Goal: Transaction & Acquisition: Purchase product/service

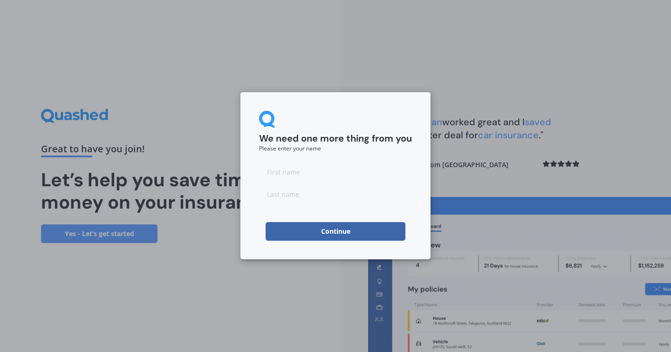
click at [371, 170] on input at bounding box center [335, 172] width 153 height 19
type input "[PERSON_NAME]"
click at [359, 227] on button "Continue" at bounding box center [335, 231] width 140 height 19
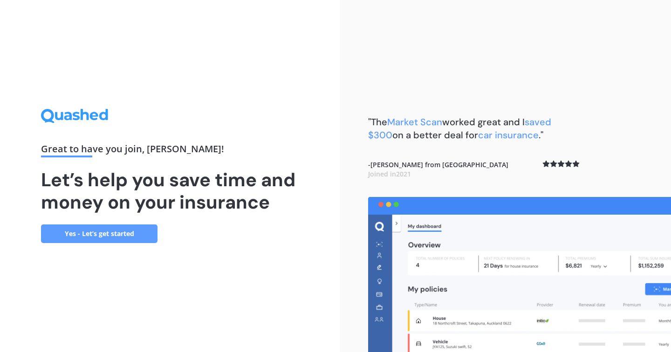
click at [130, 234] on link "Yes - Let’s get started" at bounding box center [99, 233] width 116 height 19
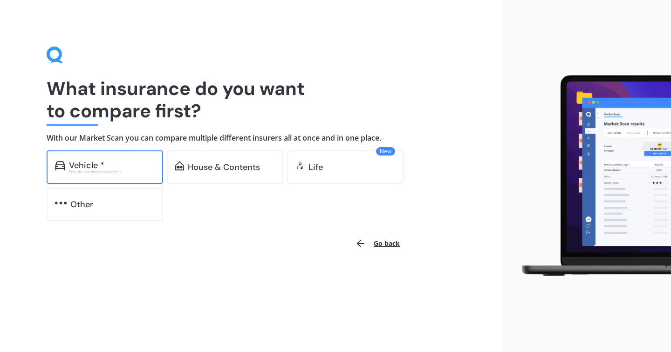
click at [124, 177] on div "Vehicle * Excludes commercial vehicles" at bounding box center [105, 167] width 116 height 34
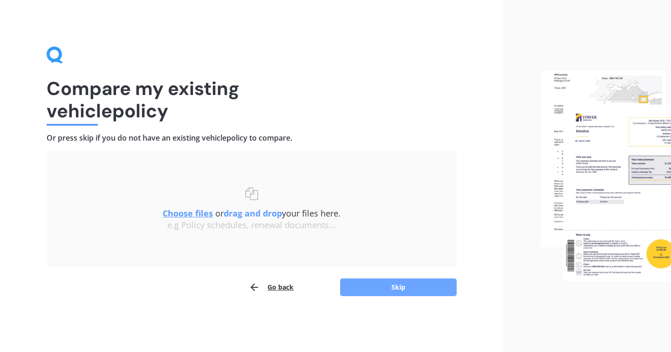
click at [374, 285] on button "Skip" at bounding box center [398, 288] width 116 height 18
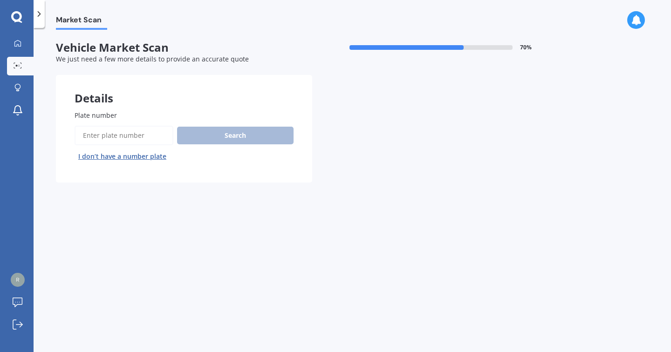
click at [104, 142] on input "Plate number" at bounding box center [124, 136] width 99 height 20
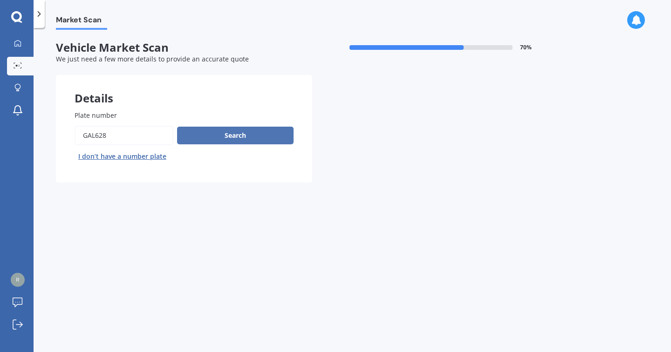
type input "gal628"
click at [218, 136] on button "Search" at bounding box center [235, 136] width 116 height 18
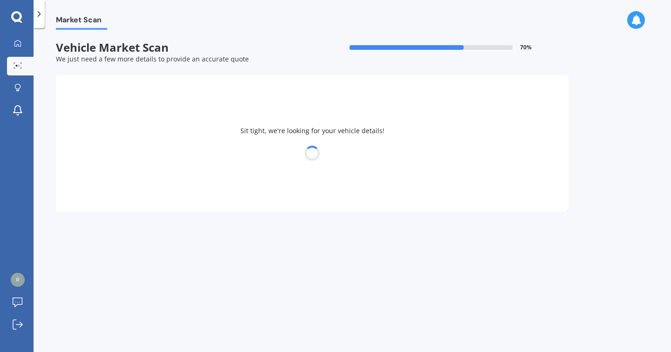
select select "KIA"
select select "RIO"
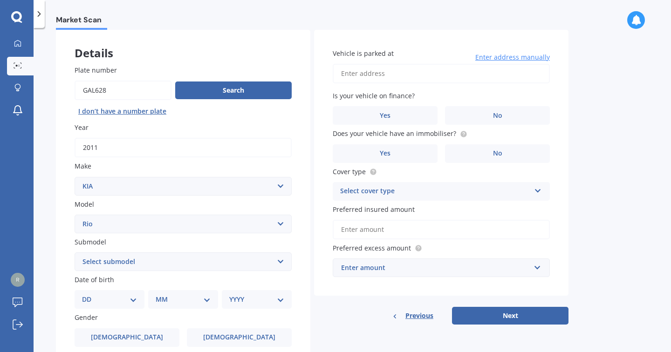
scroll to position [114, 0]
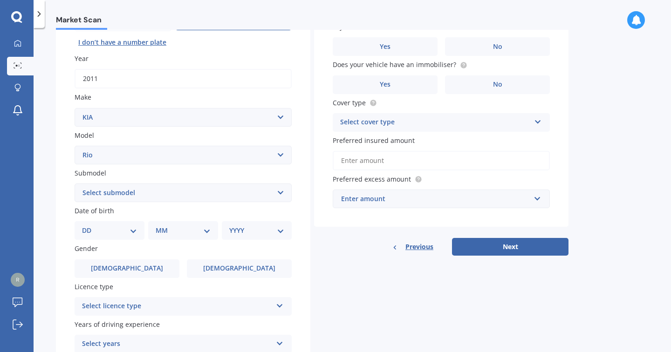
click at [170, 192] on select "Select submodel (All) 1.4 Diesel Manual EX GT-Line GT-Line Plus Limited LX auto…" at bounding box center [183, 192] width 217 height 19
click at [131, 227] on select "DD 01 02 03 04 05 06 07 08 09 10 11 12 13 14 15 16 17 18 19 20 21 22 23 24 25 2…" at bounding box center [109, 230] width 55 height 10
click at [131, 233] on select "DD 01 02 03 04 05 06 07 08 09 10 11 12 13 14 15 16 17 18 19 20 21 22 23 24 25 2…" at bounding box center [109, 230] width 55 height 10
select select "25"
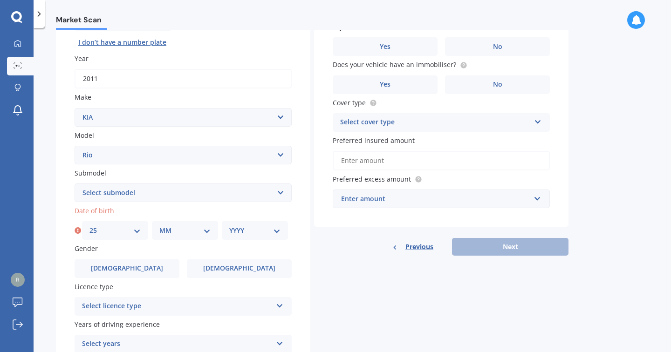
click at [204, 231] on select "MM 01 02 03 04 05 06 07 08 09 10 11 12" at bounding box center [184, 230] width 51 height 10
select select "06"
click at [273, 230] on select "YYYY 2025 2024 2023 2022 2021 2020 2019 2018 2017 2016 2015 2014 2013 2012 2011…" at bounding box center [254, 230] width 51 height 10
select select "1992"
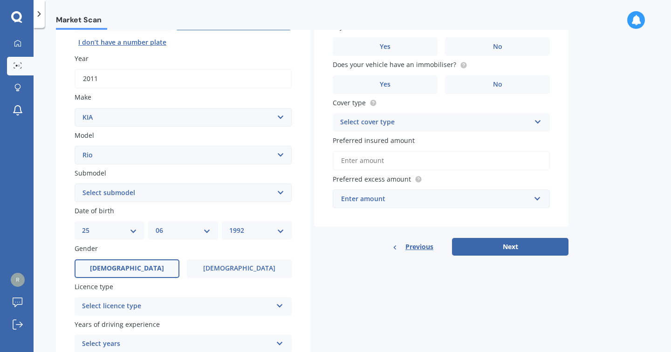
click at [151, 270] on label "[DEMOGRAPHIC_DATA]" at bounding box center [127, 268] width 105 height 19
click at [0, 0] on input "[DEMOGRAPHIC_DATA]" at bounding box center [0, 0] width 0 height 0
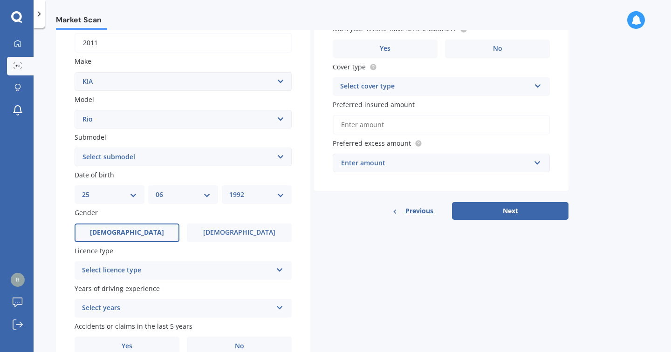
scroll to position [152, 0]
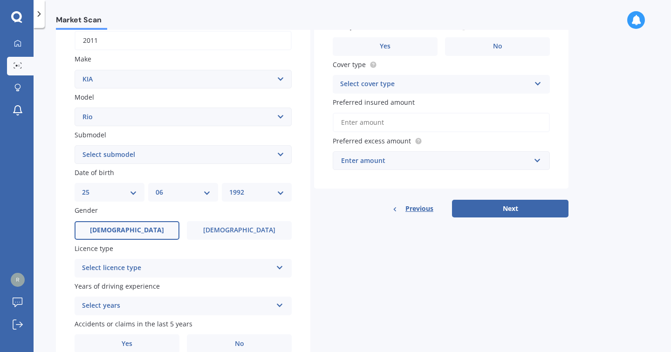
click at [170, 263] on div "Select licence type" at bounding box center [177, 268] width 190 height 11
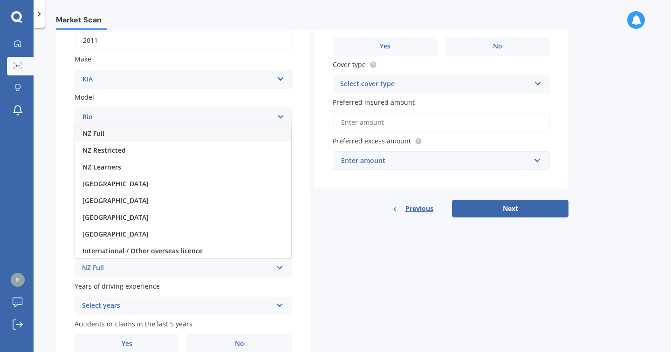
click at [132, 134] on div "NZ Full" at bounding box center [183, 133] width 216 height 17
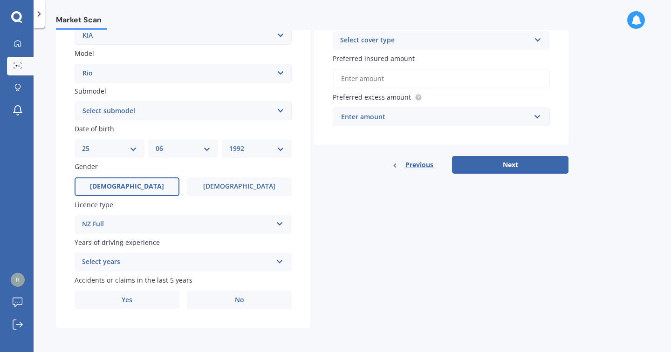
scroll to position [196, 0]
click at [148, 265] on div "Select years" at bounding box center [177, 262] width 190 height 11
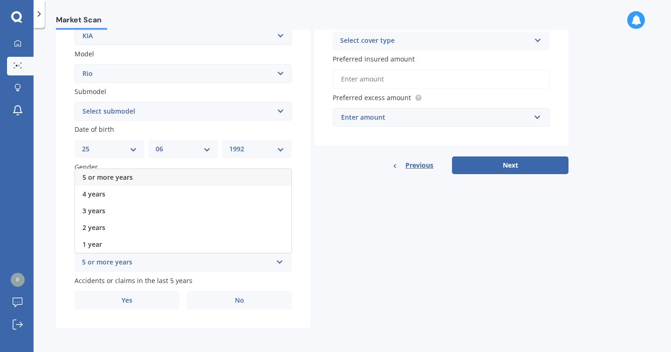
click at [119, 173] on span "5 or more years" at bounding box center [107, 177] width 50 height 9
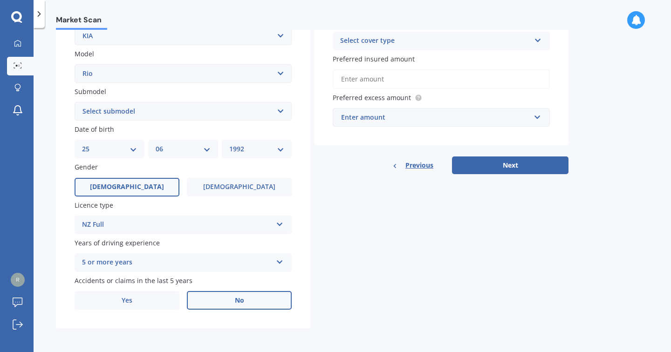
click at [240, 303] on span "No" at bounding box center [239, 301] width 9 height 8
click at [0, 0] on input "No" at bounding box center [0, 0] width 0 height 0
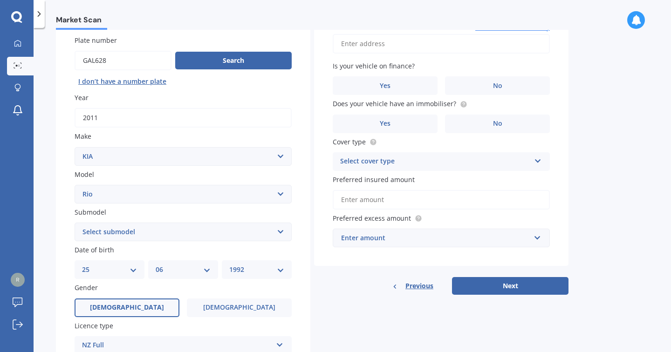
scroll to position [0, 0]
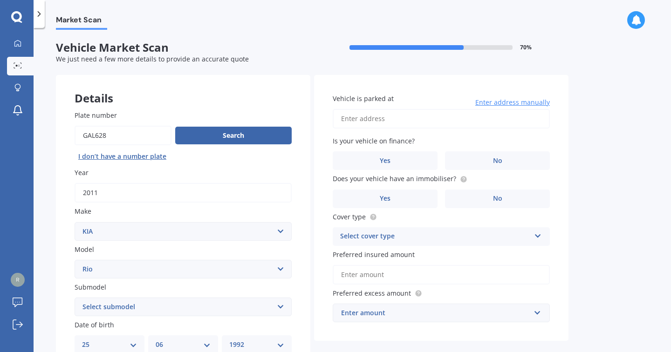
click at [410, 119] on input "Vehicle is parked at" at bounding box center [441, 119] width 217 height 20
type input "[STREET_ADDRESS]"
click at [480, 159] on label "No" at bounding box center [497, 160] width 105 height 19
click at [0, 0] on input "No" at bounding box center [0, 0] width 0 height 0
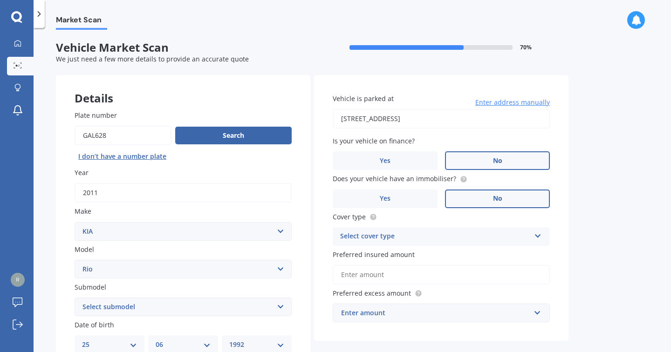
click at [488, 200] on label "No" at bounding box center [497, 199] width 105 height 19
click at [0, 0] on input "No" at bounding box center [0, 0] width 0 height 0
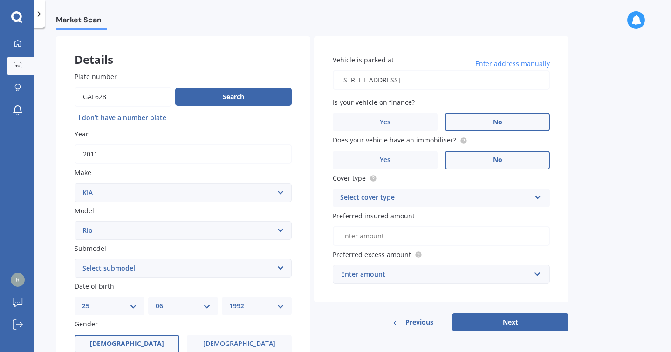
click at [449, 197] on div "Select cover type" at bounding box center [435, 197] width 190 height 11
click at [411, 218] on div "Comprehensive" at bounding box center [441, 216] width 216 height 17
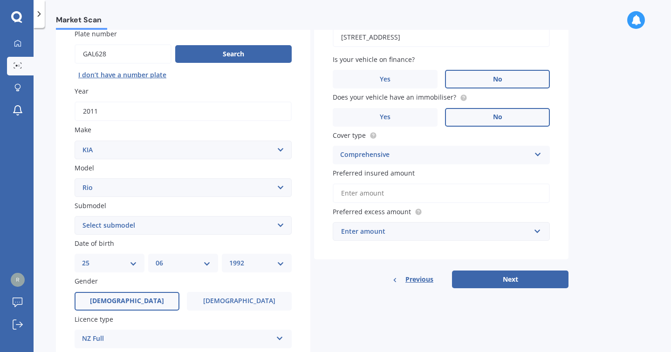
scroll to position [81, 0]
click at [514, 232] on div "Enter amount" at bounding box center [435, 232] width 189 height 10
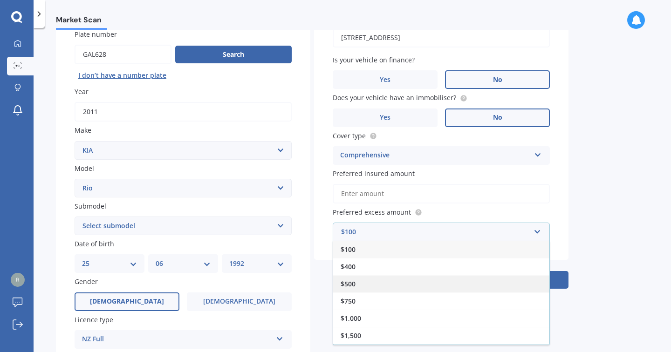
click at [382, 289] on div "$500" at bounding box center [441, 283] width 216 height 17
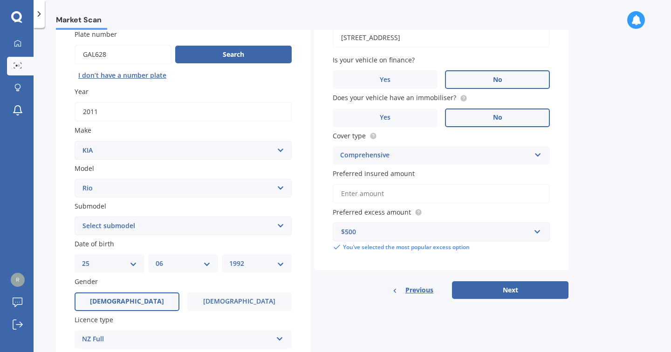
click at [384, 260] on div "Vehicle is parked at [STREET_ADDRESS] Enter address manually Is your vehicle on…" at bounding box center [441, 132] width 254 height 277
click at [501, 290] on button "Next" at bounding box center [510, 290] width 116 height 18
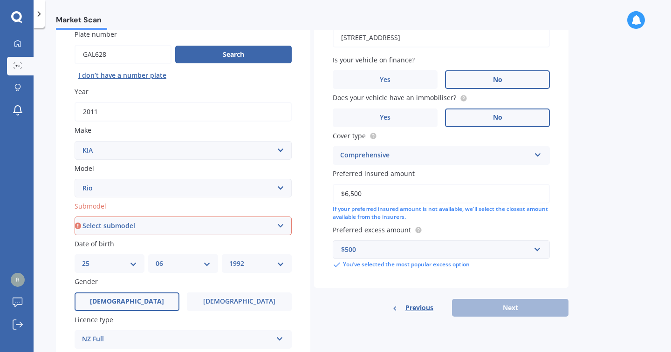
click at [497, 214] on div "If your preferred insured amount is not available, we'll select the closest amo…" at bounding box center [441, 213] width 217 height 16
click at [434, 284] on div "Vehicle is parked at [STREET_ADDRESS] Enter address manually Is your vehicle on…" at bounding box center [441, 141] width 254 height 294
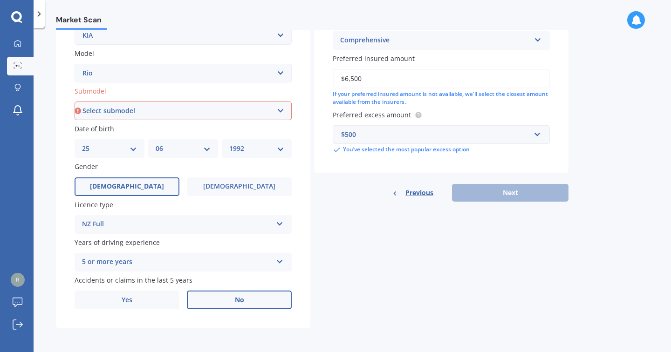
scroll to position [196, 0]
click at [465, 162] on div "Vehicle is parked at [STREET_ADDRESS] Enter address manually Is your vehicle on…" at bounding box center [441, 26] width 254 height 294
click at [388, 84] on input "$6,500" at bounding box center [441, 79] width 217 height 20
drag, startPoint x: 379, startPoint y: 83, endPoint x: 334, endPoint y: 74, distance: 45.3
click at [334, 75] on input "$6,500" at bounding box center [441, 79] width 217 height 20
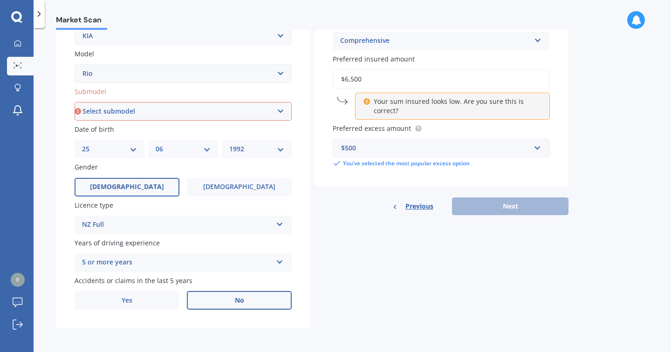
type input "$6"
type input "$4"
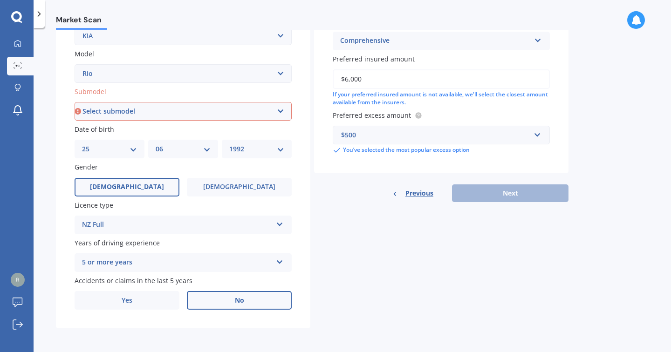
type input "$6,000"
click at [299, 260] on div "Plate number Search I don’t have a number plate Year [DATE] Make Select make AC…" at bounding box center [183, 112] width 254 height 433
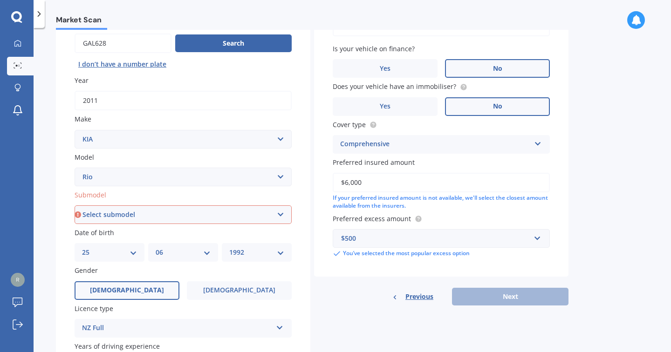
scroll to position [87, 0]
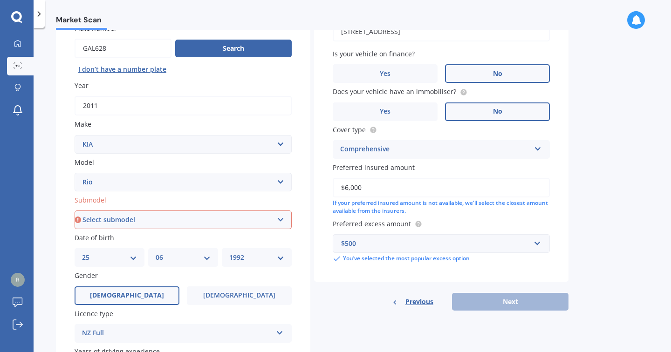
click at [289, 211] on select "Select submodel (All) 1.4 Diesel Manual EX GT-Line GT-Line Plus Limited LX auto…" at bounding box center [183, 220] width 217 height 19
select select "LX AUTO"
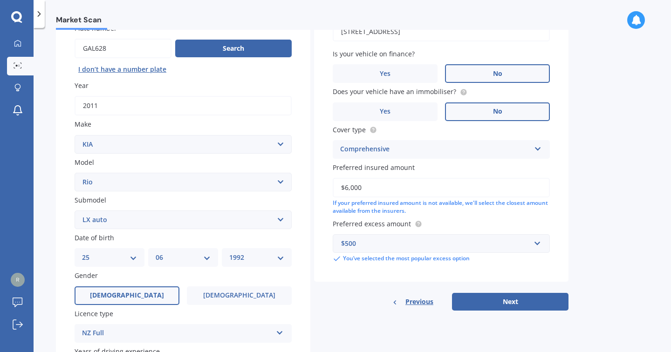
drag, startPoint x: 371, startPoint y: 190, endPoint x: 349, endPoint y: 186, distance: 22.6
click at [349, 186] on input "$6,000" at bounding box center [441, 188] width 217 height 20
type input "$6,500"
click at [517, 300] on button "Next" at bounding box center [510, 302] width 116 height 18
select select "25"
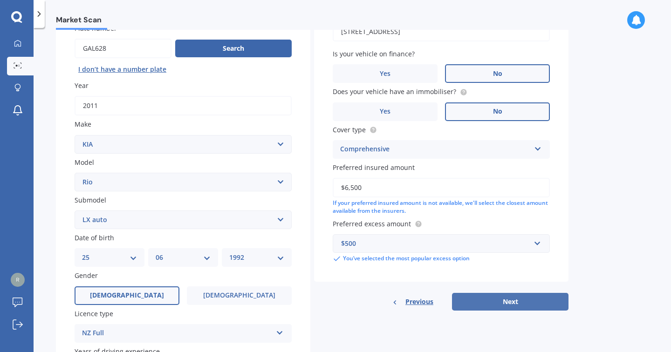
select select "06"
select select "1992"
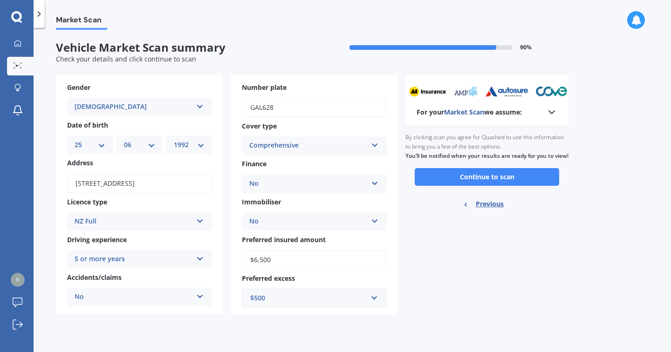
scroll to position [0, 0]
click at [485, 186] on button "Continue to scan" at bounding box center [487, 177] width 144 height 18
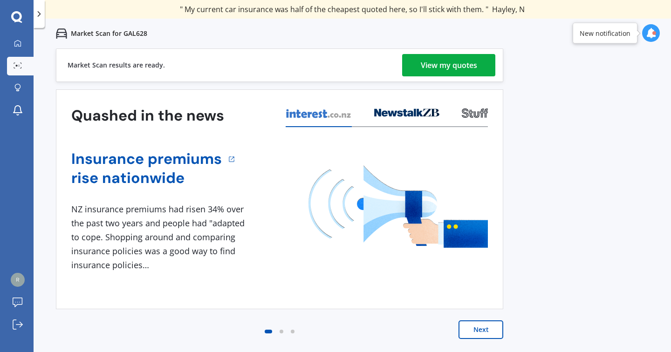
click at [436, 69] on div "View my quotes" at bounding box center [449, 65] width 56 height 22
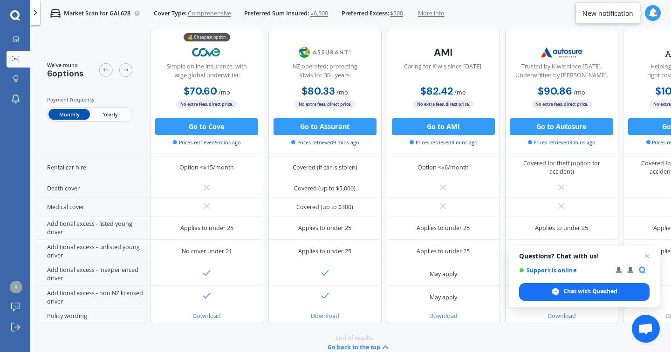
scroll to position [390, 0]
